Goal: Transaction & Acquisition: Purchase product/service

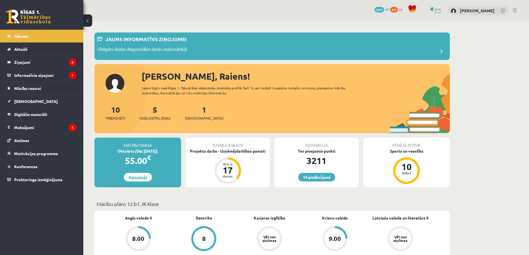
click at [147, 176] on link "Apmaksāt" at bounding box center [138, 177] width 28 height 9
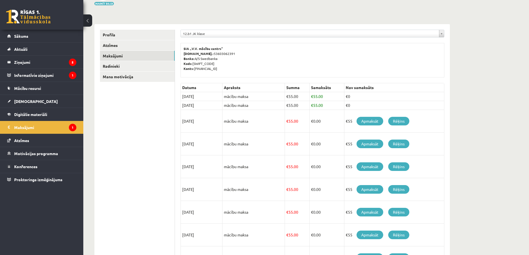
scroll to position [56, 0]
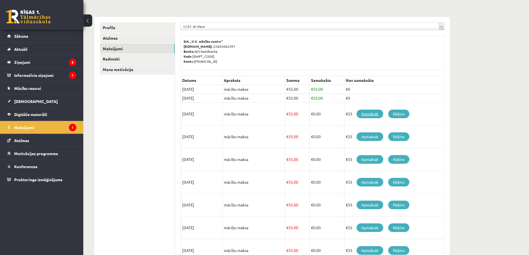
click at [372, 114] on link "Apmaksāt" at bounding box center [369, 114] width 27 height 9
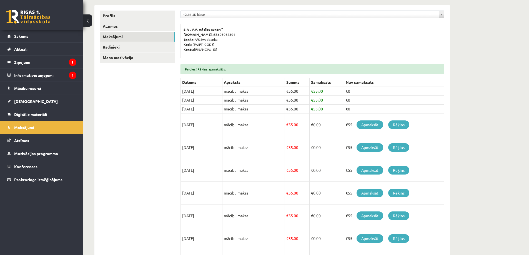
scroll to position [83, 0]
